Goal: Navigation & Orientation: Go to known website

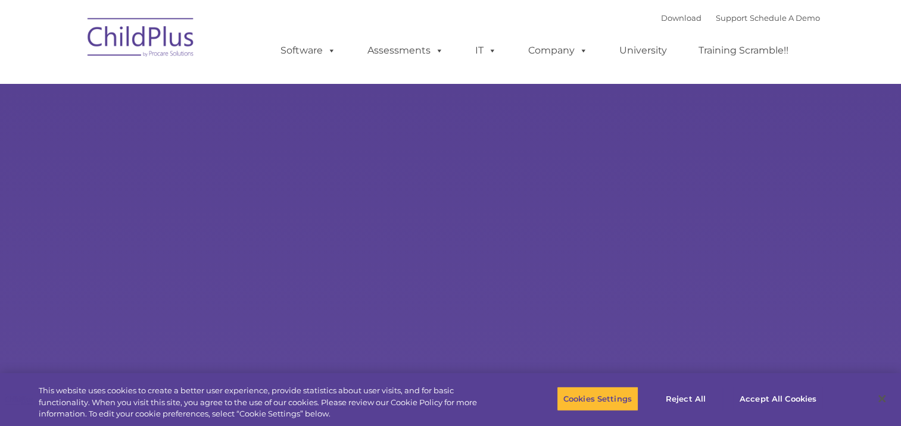
select select "MEDIUM"
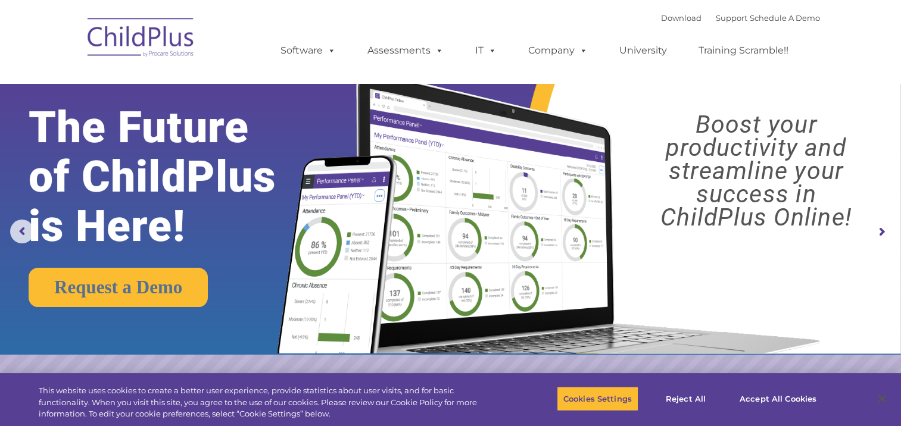
click at [168, 35] on img at bounding box center [141, 40] width 119 height 60
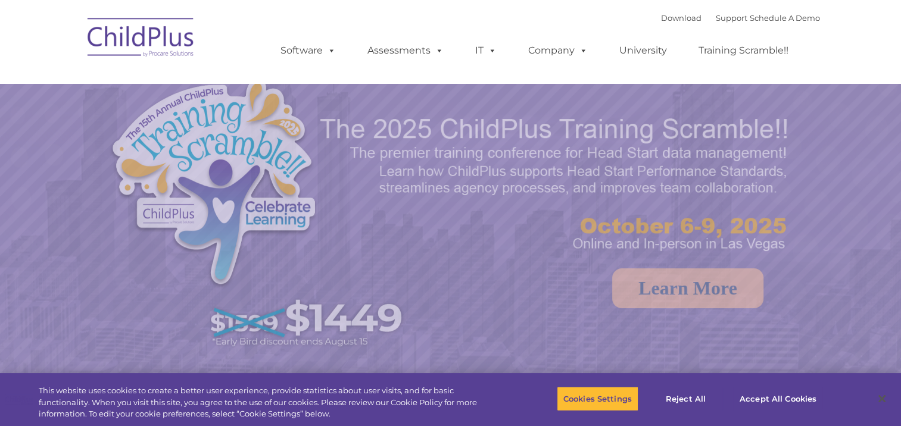
select select "MEDIUM"
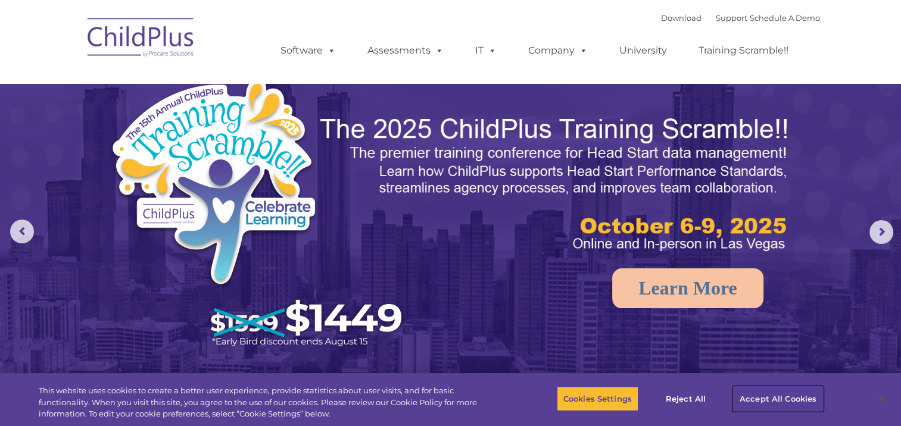
click at [760, 398] on button "Accept All Cookies" at bounding box center [778, 398] width 90 height 25
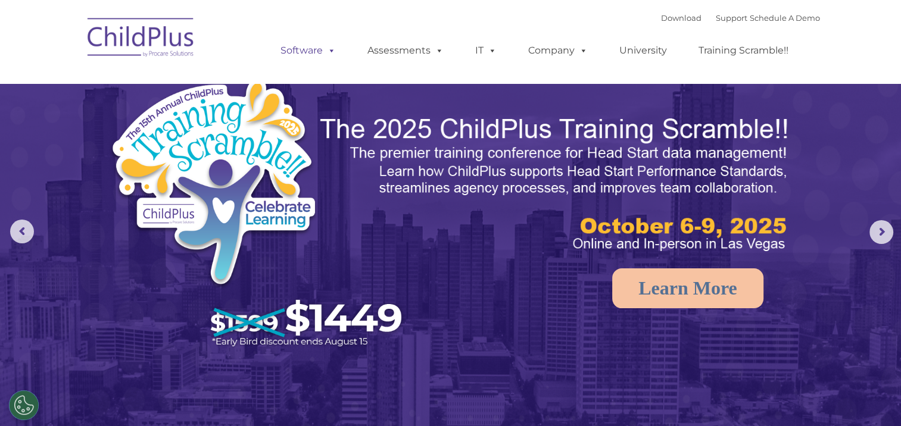
click at [330, 54] on span at bounding box center [329, 50] width 13 height 11
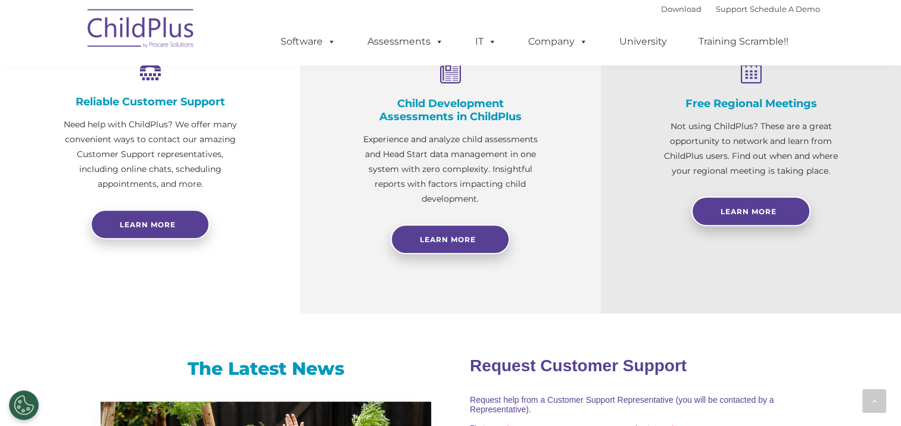
scroll to position [458, 0]
